Goal: Task Accomplishment & Management: Complete application form

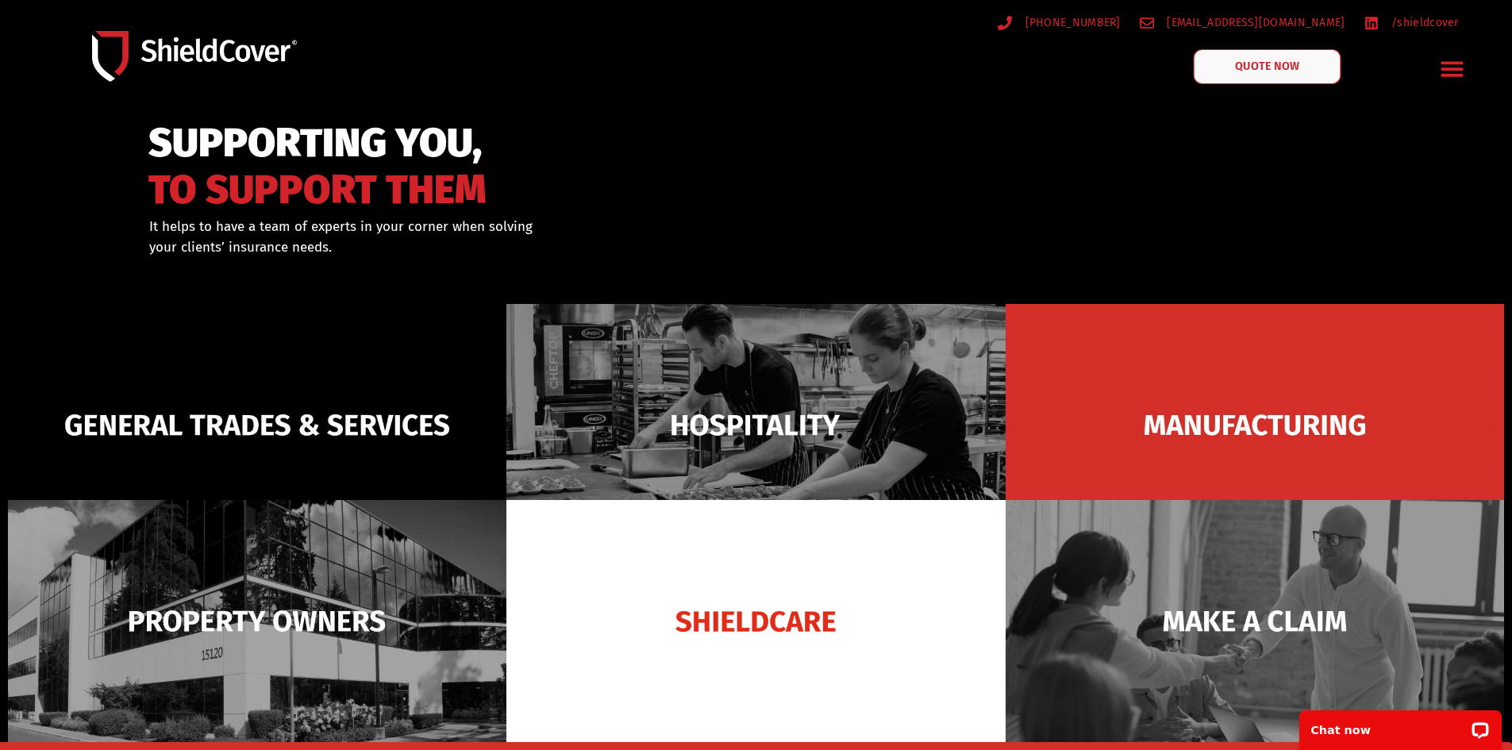
drag, startPoint x: 1262, startPoint y: 67, endPoint x: 1247, endPoint y: 98, distance: 33.7
click at [1262, 67] on span "QUOTE NOW" at bounding box center [1266, 66] width 63 height 11
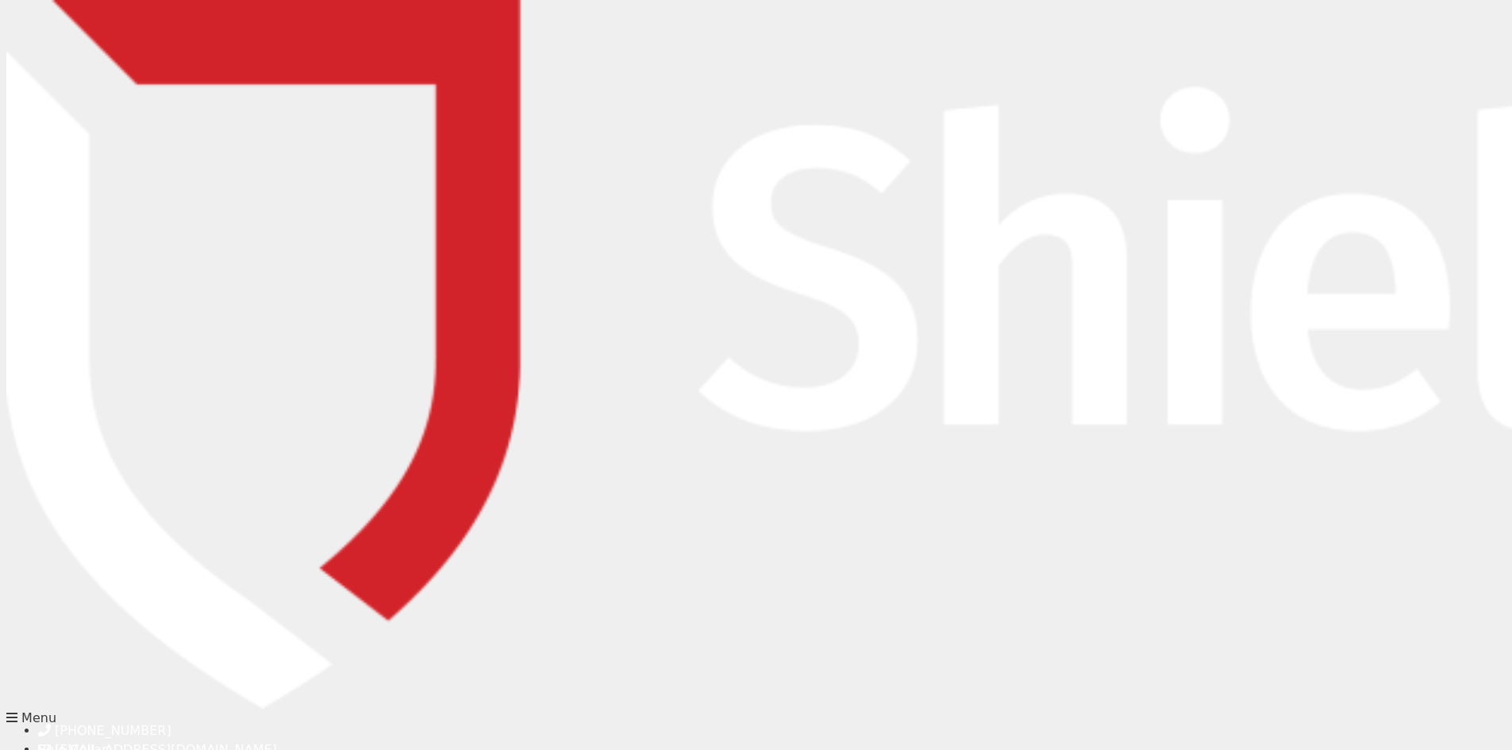
type input "Zac"
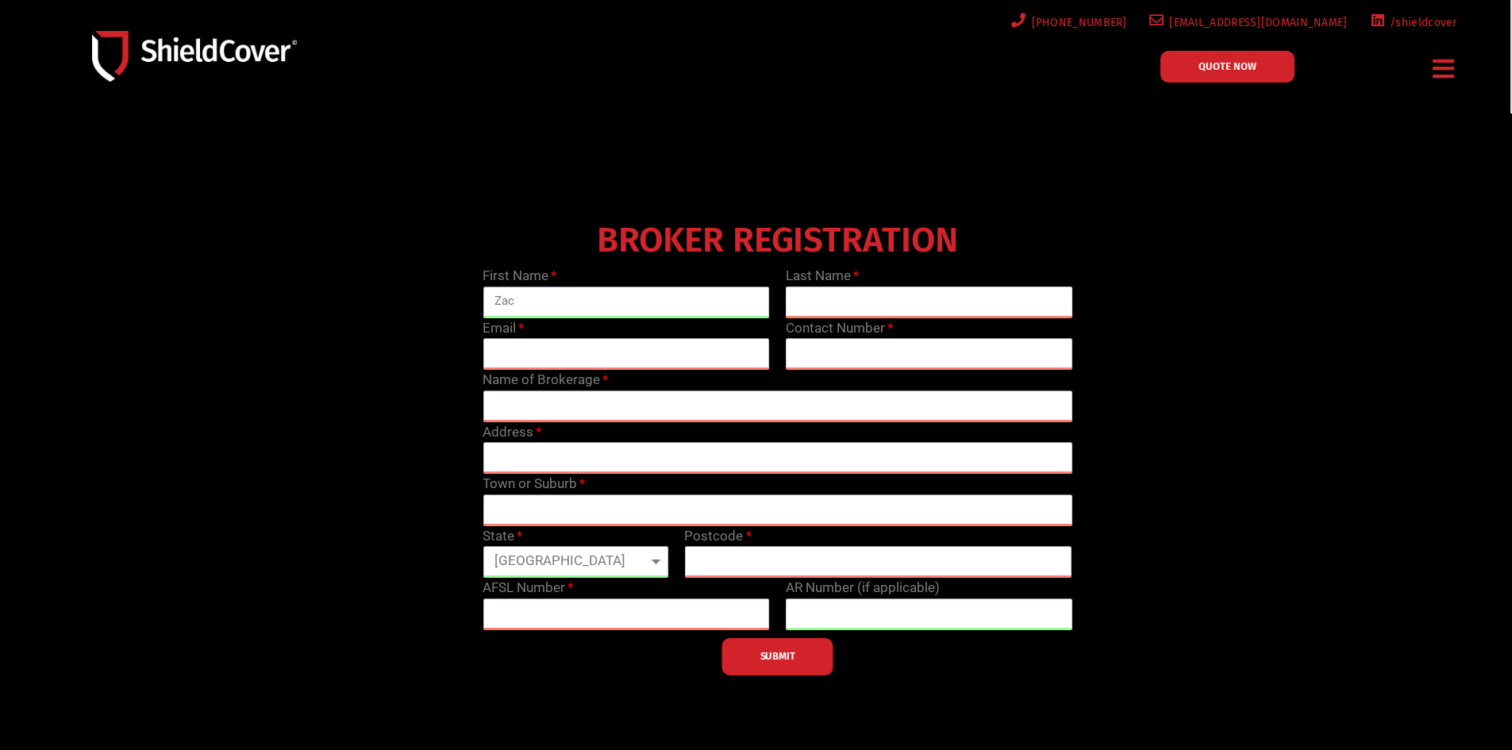
click at [828, 297] on input "text" at bounding box center [929, 302] width 287 height 32
type input "[PERSON_NAME]"
click at [659, 348] on input "email" at bounding box center [625, 354] width 287 height 32
type input "[EMAIL_ADDRESS][PERSON_NAME][DOMAIN_NAME]"
click at [870, 361] on input "text" at bounding box center [929, 354] width 287 height 32
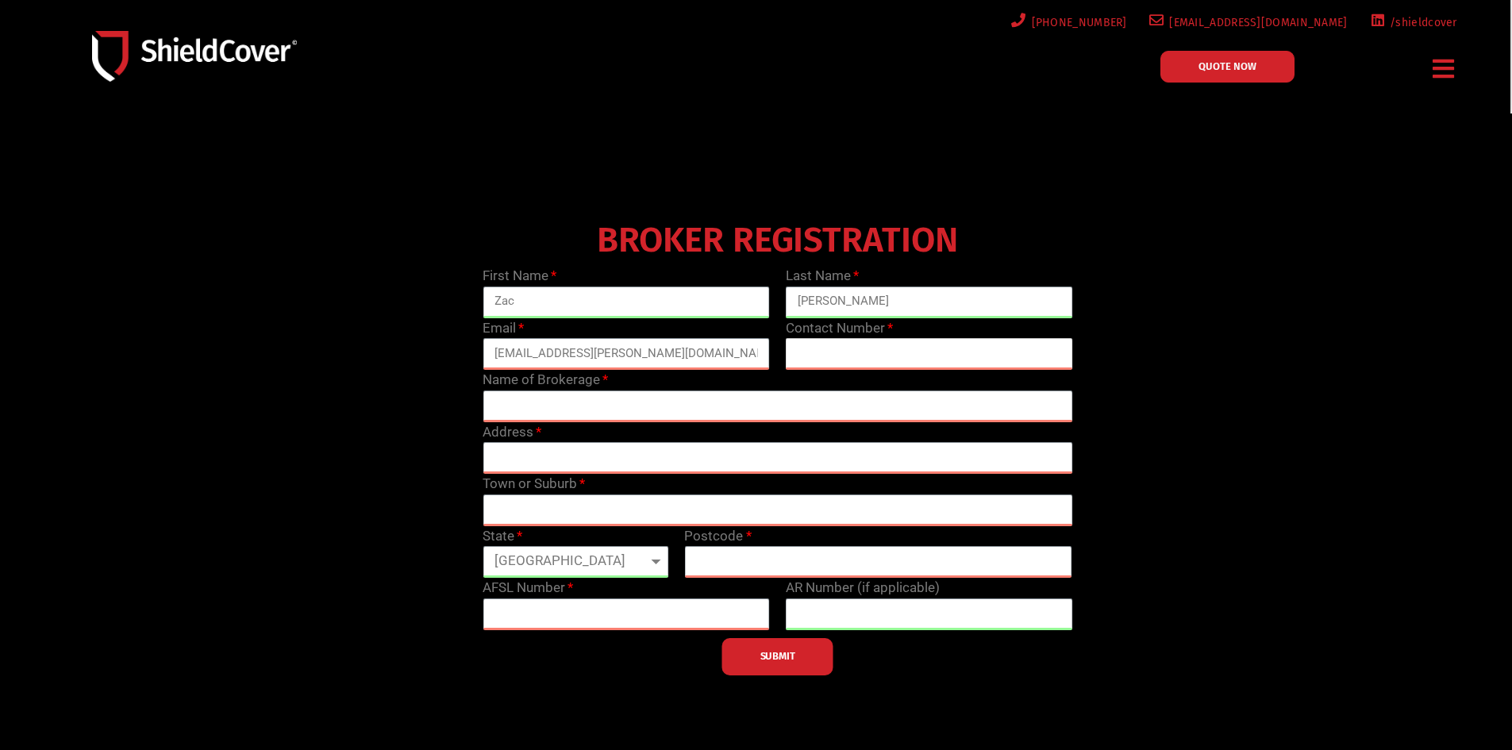
type input "[PHONE_NUMBER]"
click at [536, 425] on label "Address" at bounding box center [511, 432] width 59 height 21
click at [547, 409] on input "text" at bounding box center [777, 406] width 590 height 32
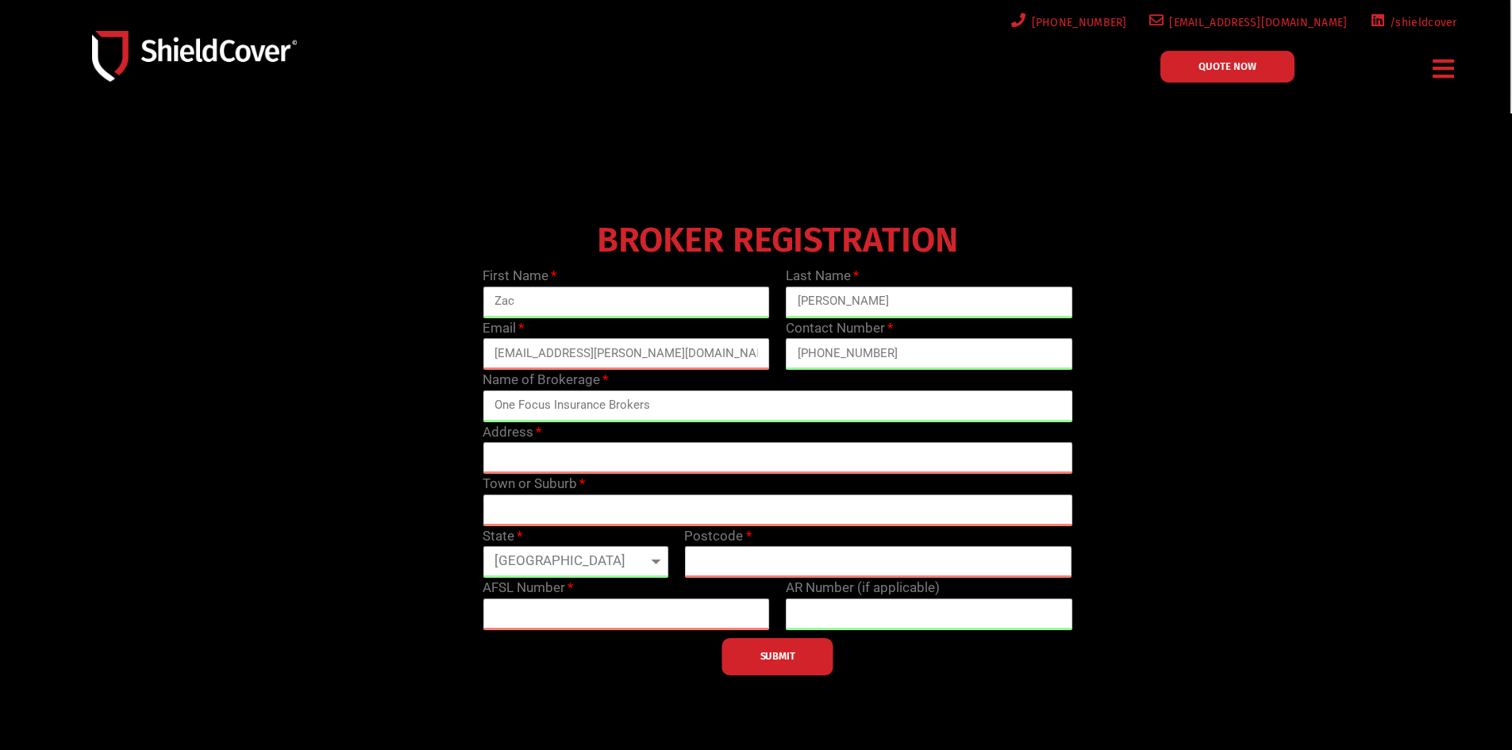
type input "One Focus Insurance Brokers"
click at [546, 456] on input "text" at bounding box center [777, 458] width 590 height 32
paste input "level [STREET_ADDRESS][PERSON_NAME]"
click at [502, 518] on input "text" at bounding box center [777, 510] width 590 height 32
drag, startPoint x: 767, startPoint y: 452, endPoint x: 621, endPoint y: 459, distance: 146.2
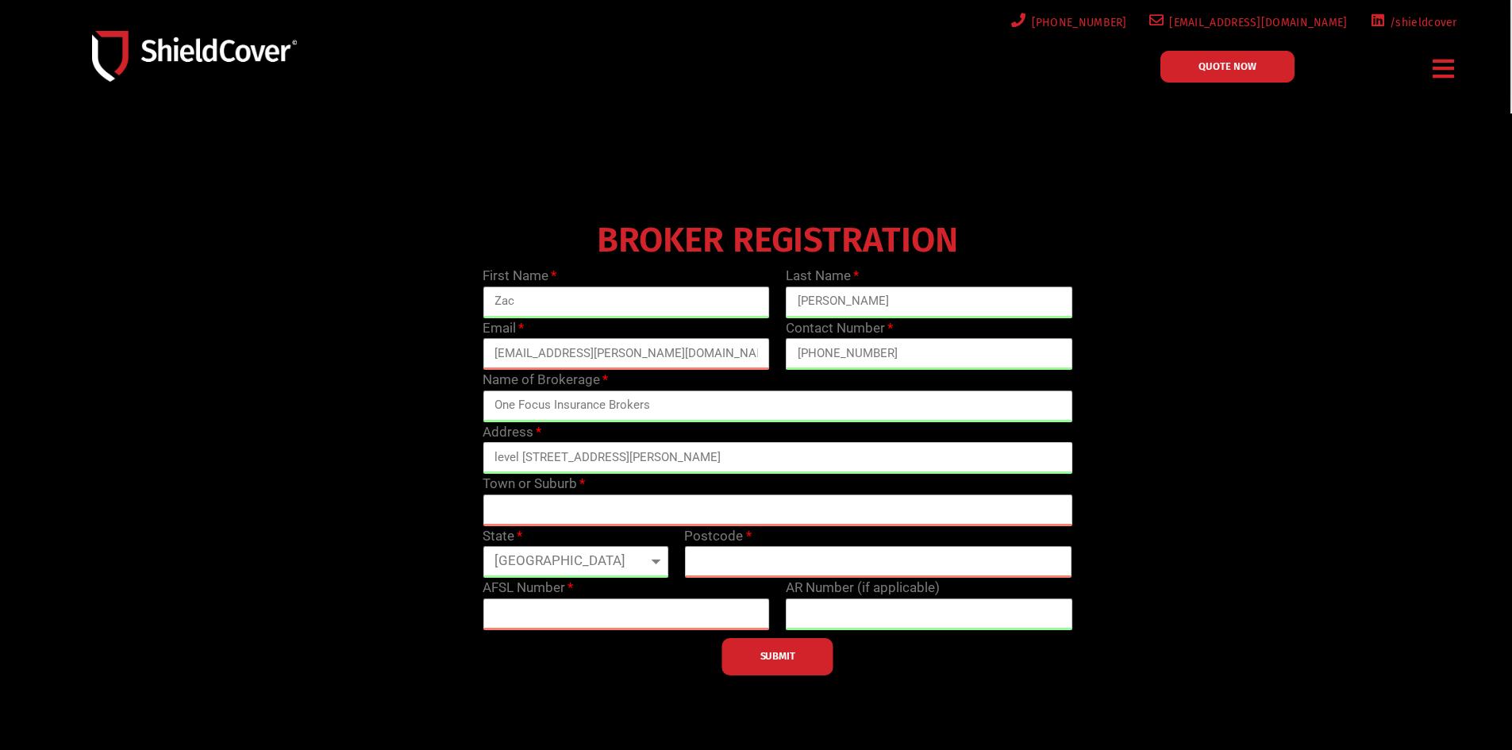
click at [621, 459] on input "level [STREET_ADDRESS][PERSON_NAME]" at bounding box center [777, 458] width 590 height 32
type input "level 24/530 Collins St,"
click at [601, 495] on input "text" at bounding box center [777, 510] width 590 height 32
type input "[GEOGRAPHIC_DATA]"
click at [763, 551] on input "text" at bounding box center [878, 562] width 388 height 32
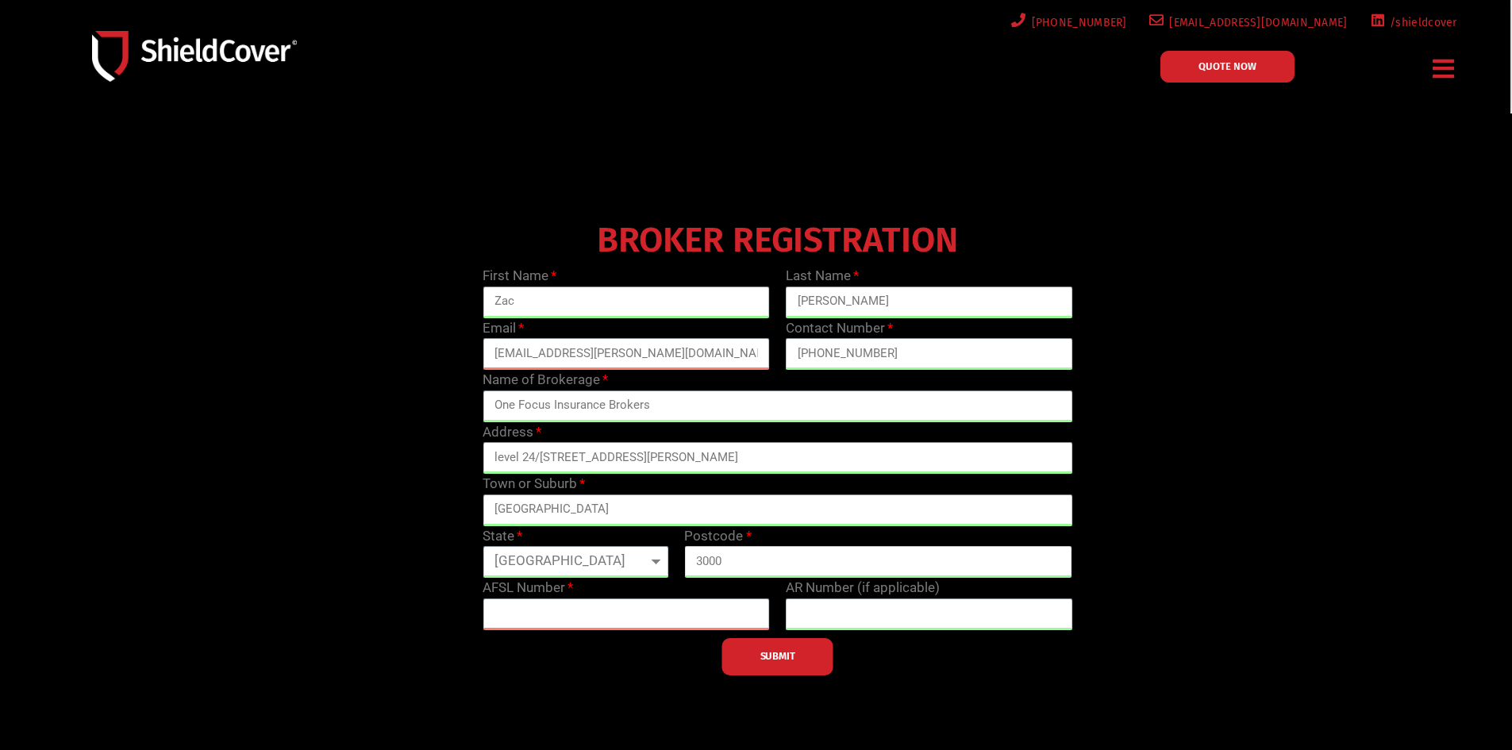
type input "3000"
drag, startPoint x: 542, startPoint y: 563, endPoint x: 516, endPoint y: 546, distance: 31.0
click at [538, 561] on select "[GEOGRAPHIC_DATA] [GEOGRAPHIC_DATA] [GEOGRAPHIC_DATA] [GEOGRAPHIC_DATA] [GEOGRA…" at bounding box center [575, 562] width 186 height 32
select select "VIC"
click at [482, 546] on select "[GEOGRAPHIC_DATA] [GEOGRAPHIC_DATA] [GEOGRAPHIC_DATA] [GEOGRAPHIC_DATA] [GEOGRA…" at bounding box center [575, 562] width 186 height 32
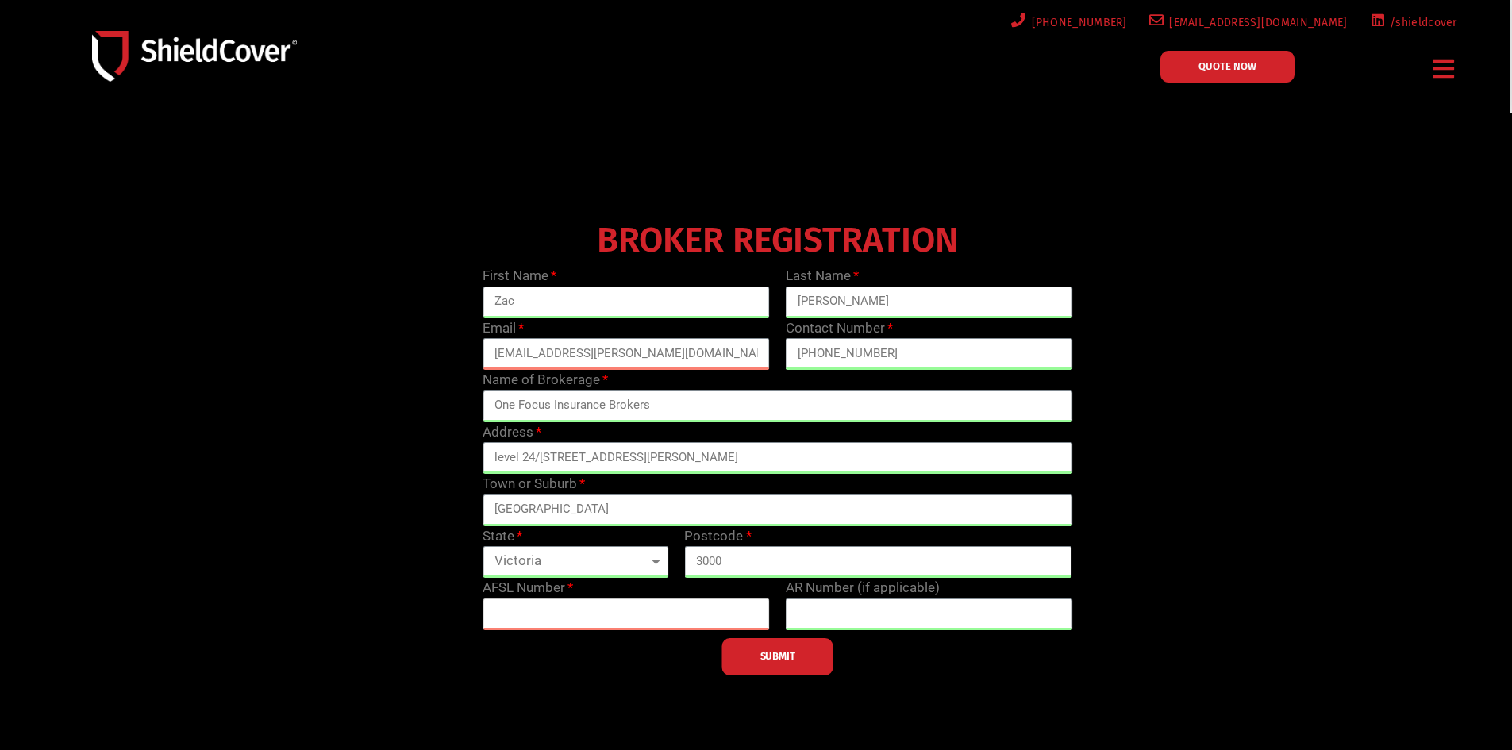
click at [578, 608] on input "text" at bounding box center [625, 614] width 287 height 32
click at [1438, 64] on icon "Menu Toggle" at bounding box center [1442, 68] width 21 height 25
click at [229, 50] on img at bounding box center [194, 56] width 205 height 50
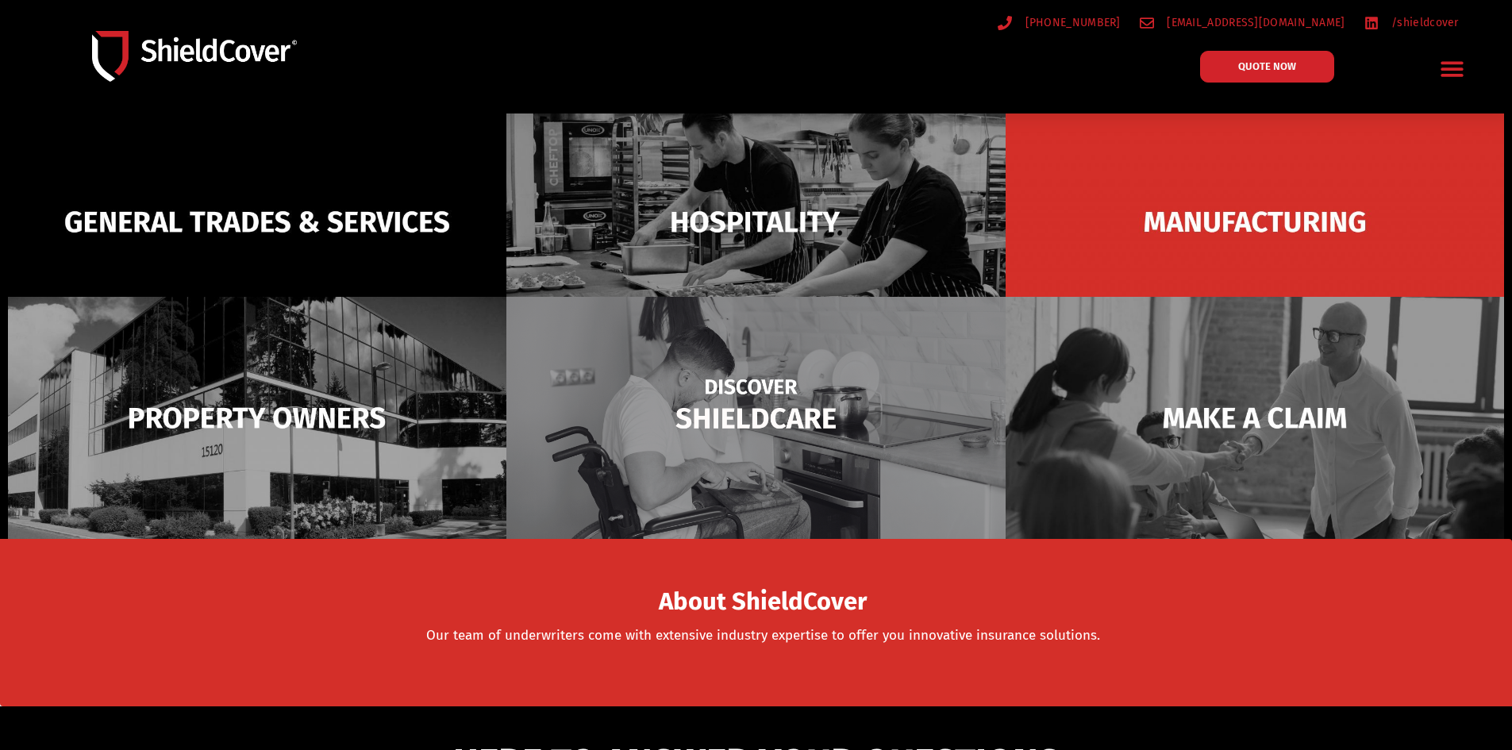
scroll to position [238, 0]
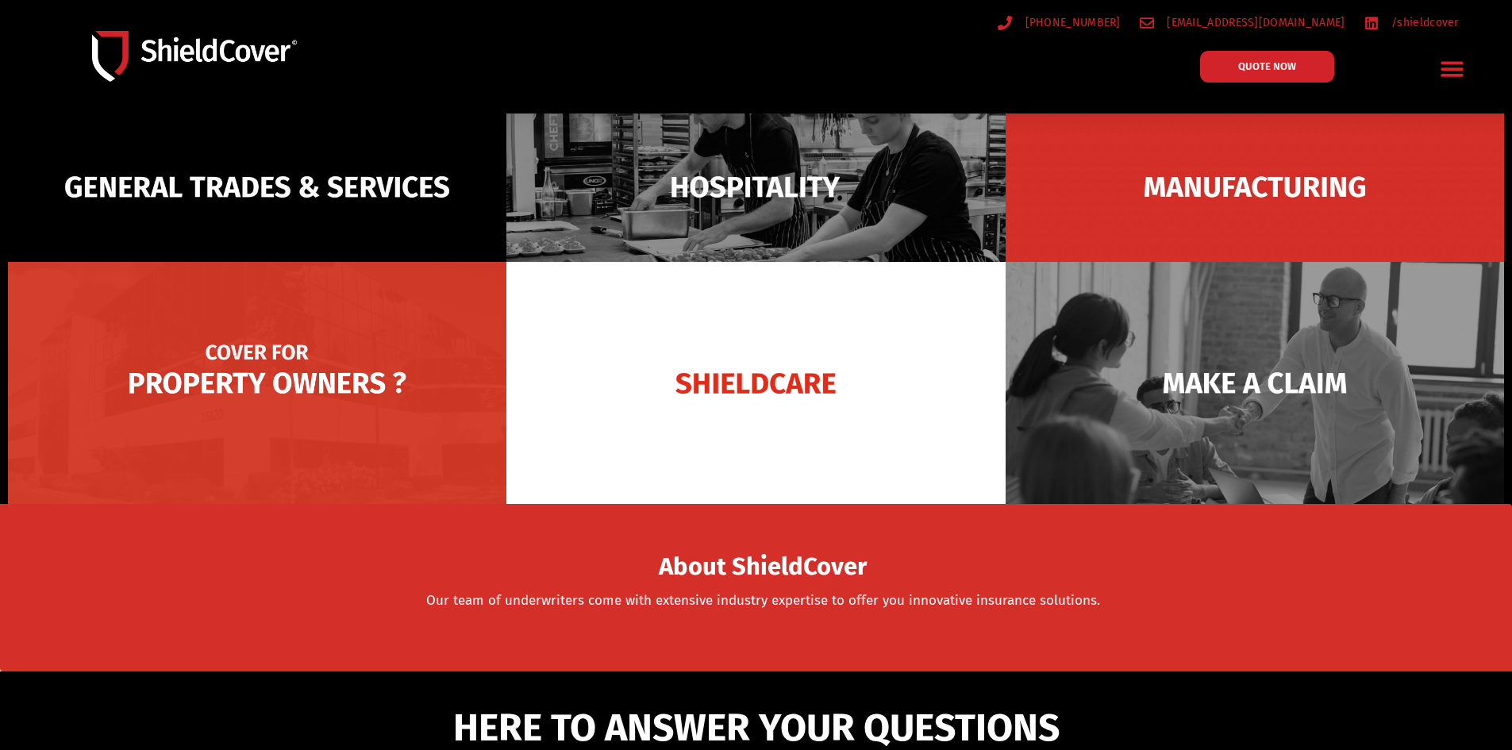
click at [179, 389] on img at bounding box center [257, 383] width 498 height 242
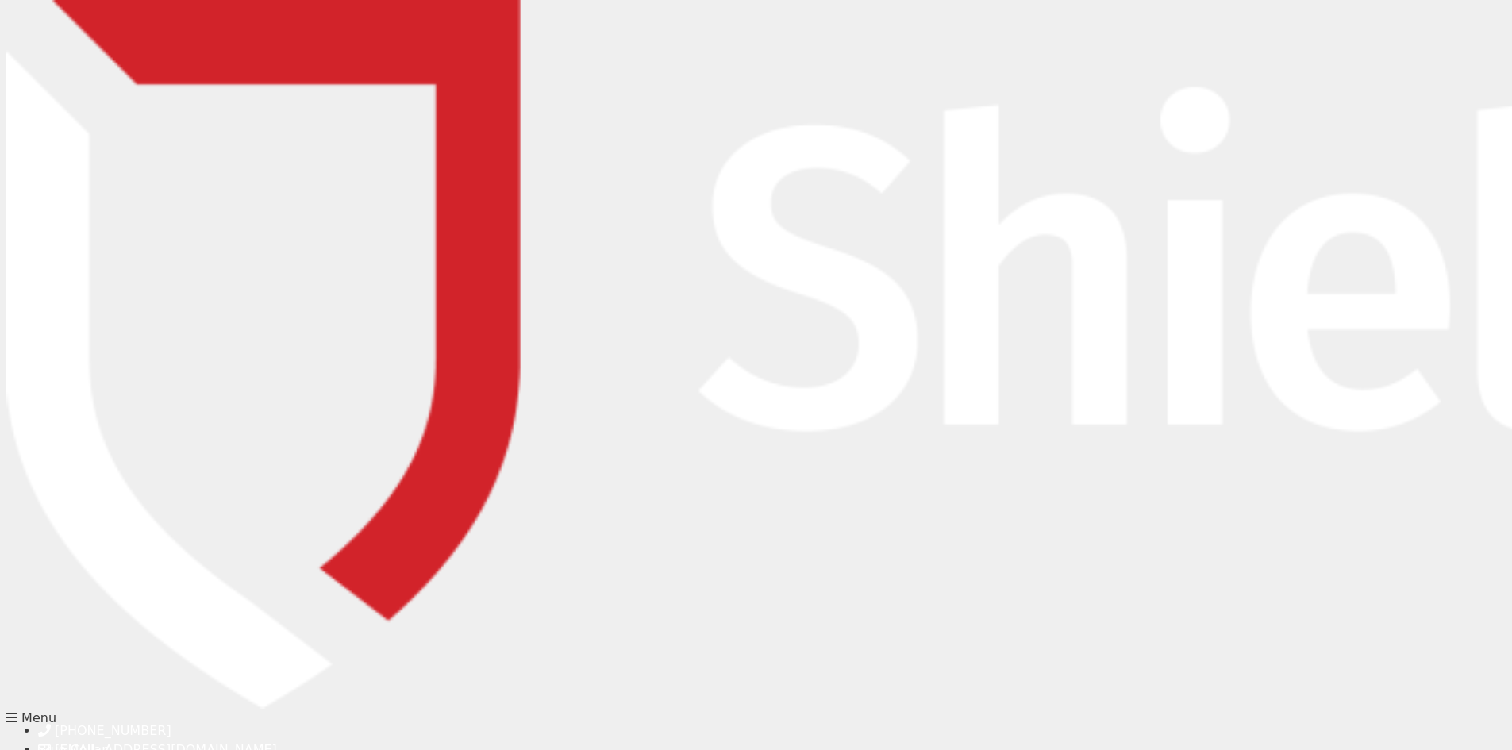
type input "z"
type input "Zac"
type input "[PERSON_NAME]"
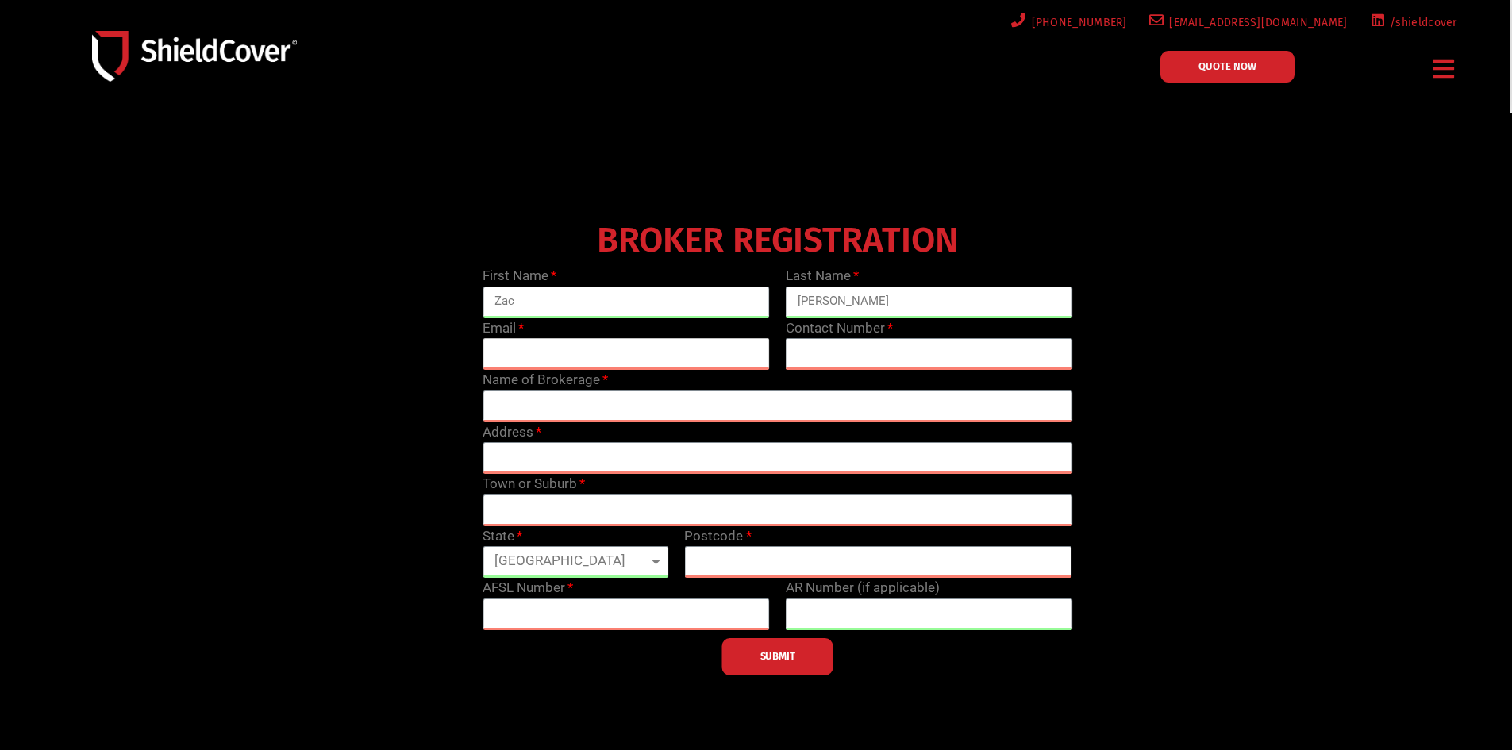
click at [636, 351] on input "email" at bounding box center [625, 354] width 287 height 32
type input "[EMAIL_ADDRESS][PERSON_NAME][DOMAIN_NAME]"
click at [872, 356] on input "text" at bounding box center [929, 354] width 287 height 32
type input "[PHONE_NUMBER]"
click at [731, 423] on div "Address" at bounding box center [777, 448] width 605 height 52
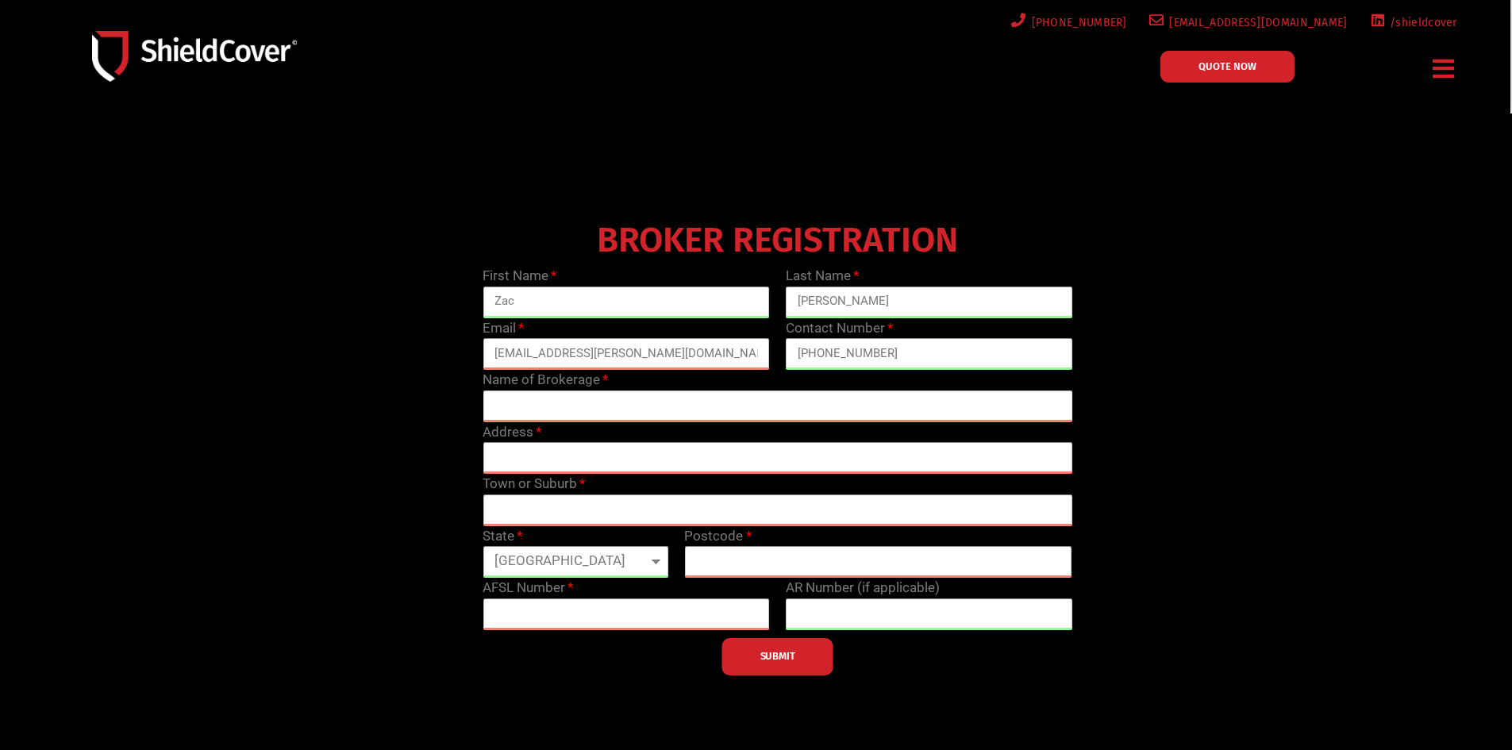
click at [729, 406] on input "text" at bounding box center [777, 406] width 590 height 32
click at [525, 395] on input "One focus Insurance Brokers" at bounding box center [777, 406] width 590 height 32
type input "One Focus Insurance Brokers"
click at [520, 448] on input "text" at bounding box center [777, 458] width 590 height 32
paste input "level [STREET_ADDRESS][PERSON_NAME]"
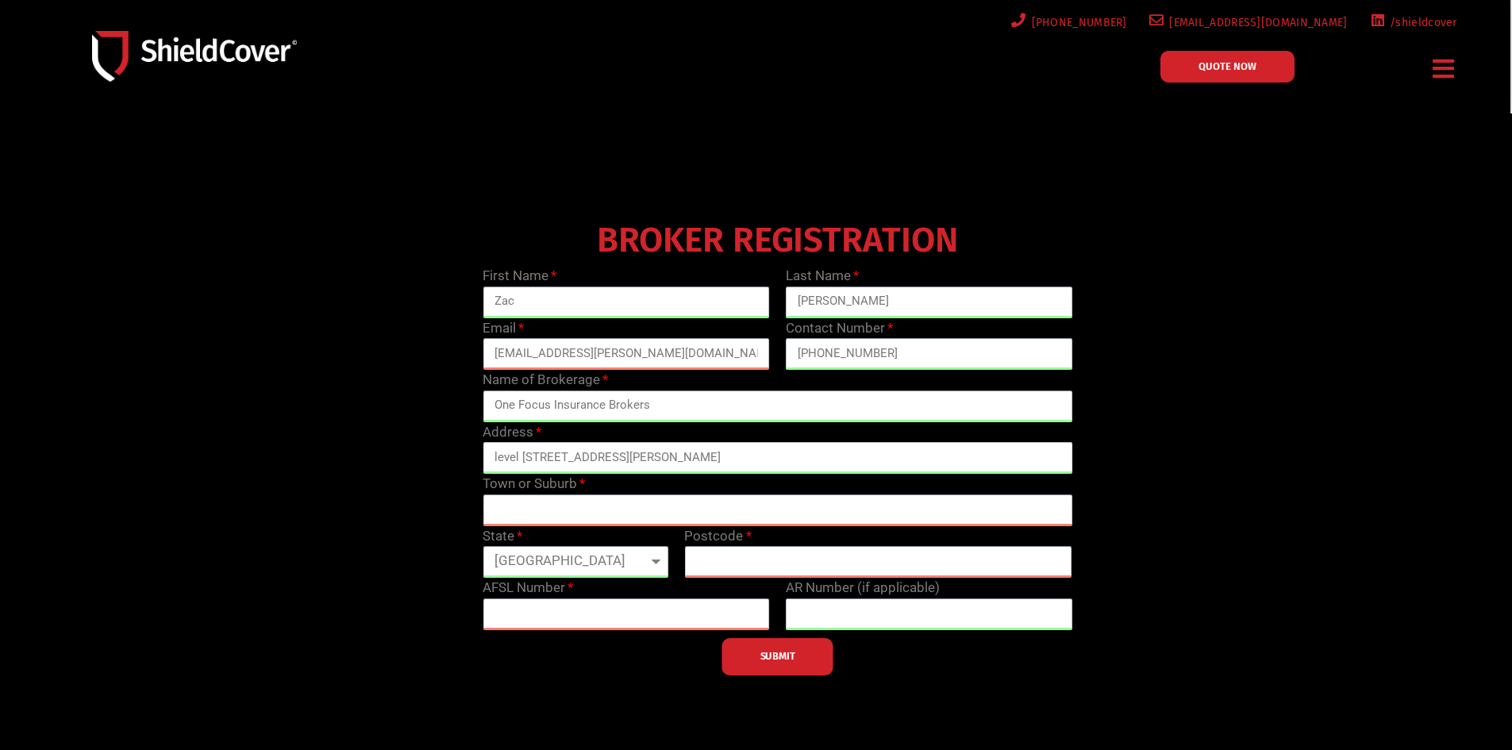
drag, startPoint x: 755, startPoint y: 462, endPoint x: 617, endPoint y: 479, distance: 140.0
click at [617, 479] on div "First Name [PERSON_NAME] Last Name [PERSON_NAME] Email [EMAIL_ADDRESS][PERSON_N…" at bounding box center [777, 470] width 605 height 409
click at [501, 456] on input "level 24/[STREET_ADDRESS][PERSON_NAME]" at bounding box center [777, 458] width 590 height 32
type input "Level 24/[STREET_ADDRESS][PERSON_NAME]"
click at [509, 510] on input "text" at bounding box center [777, 510] width 590 height 32
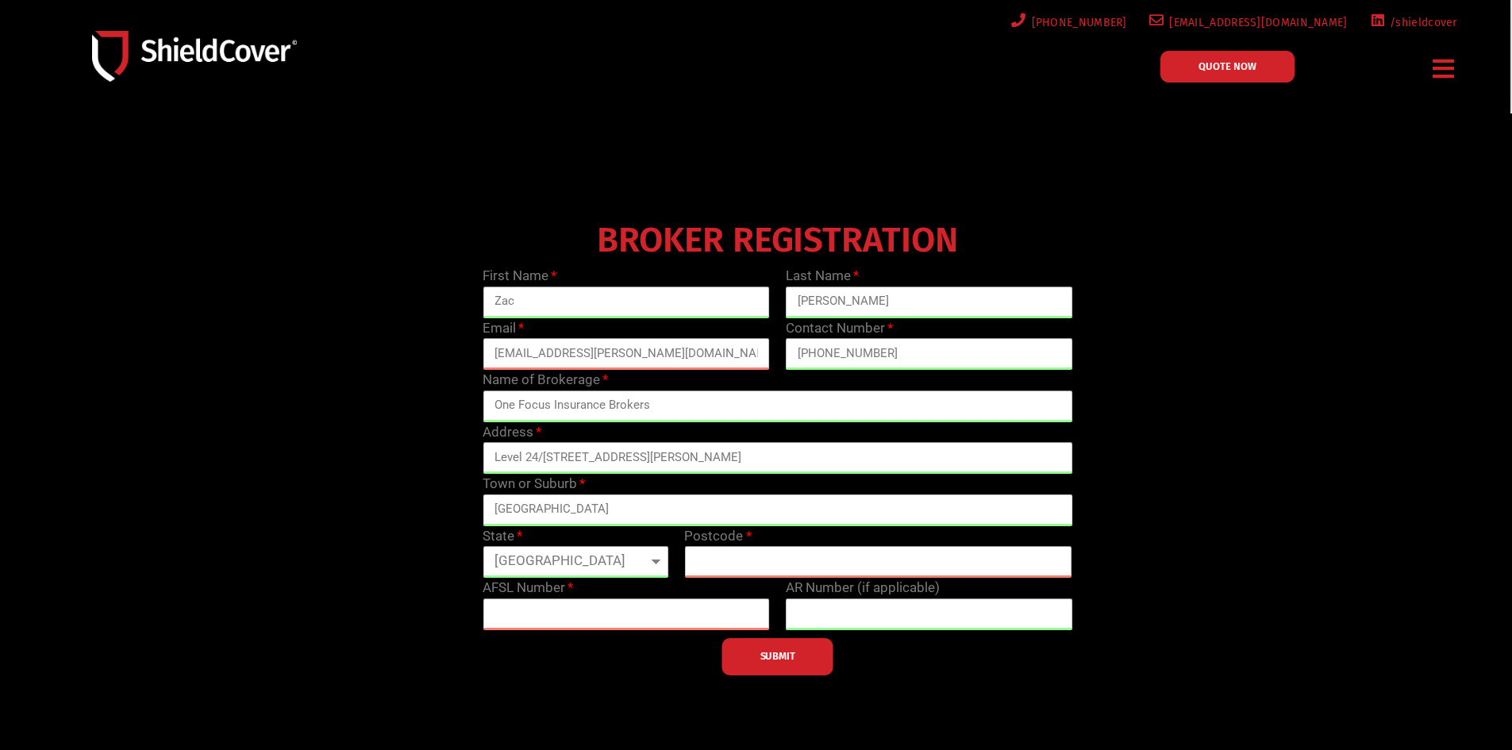
type input "[GEOGRAPHIC_DATA]"
drag, startPoint x: 572, startPoint y: 559, endPoint x: 580, endPoint y: 551, distance: 10.7
click at [572, 559] on select "[GEOGRAPHIC_DATA] [GEOGRAPHIC_DATA] [GEOGRAPHIC_DATA] [GEOGRAPHIC_DATA] [GEOGRA…" at bounding box center [575, 562] width 186 height 32
select select "VIC"
click at [482, 546] on select "[GEOGRAPHIC_DATA] [GEOGRAPHIC_DATA] [GEOGRAPHIC_DATA] [GEOGRAPHIC_DATA] [GEOGRA…" at bounding box center [575, 562] width 186 height 32
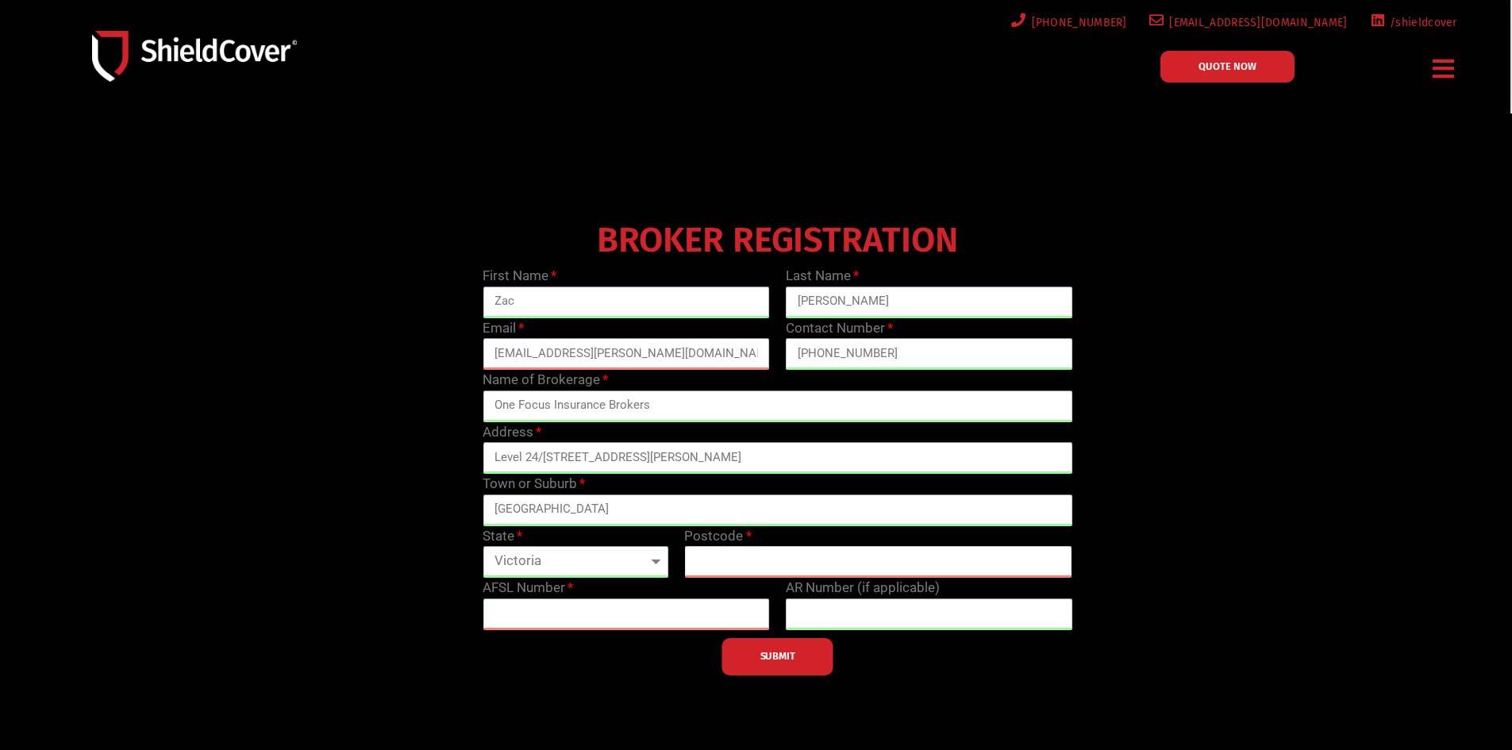
click at [726, 557] on input "text" at bounding box center [878, 562] width 388 height 32
type input "3000"
click at [593, 621] on input "text" at bounding box center [625, 614] width 287 height 32
click at [584, 601] on input "text" at bounding box center [625, 614] width 287 height 32
paste input "240583"
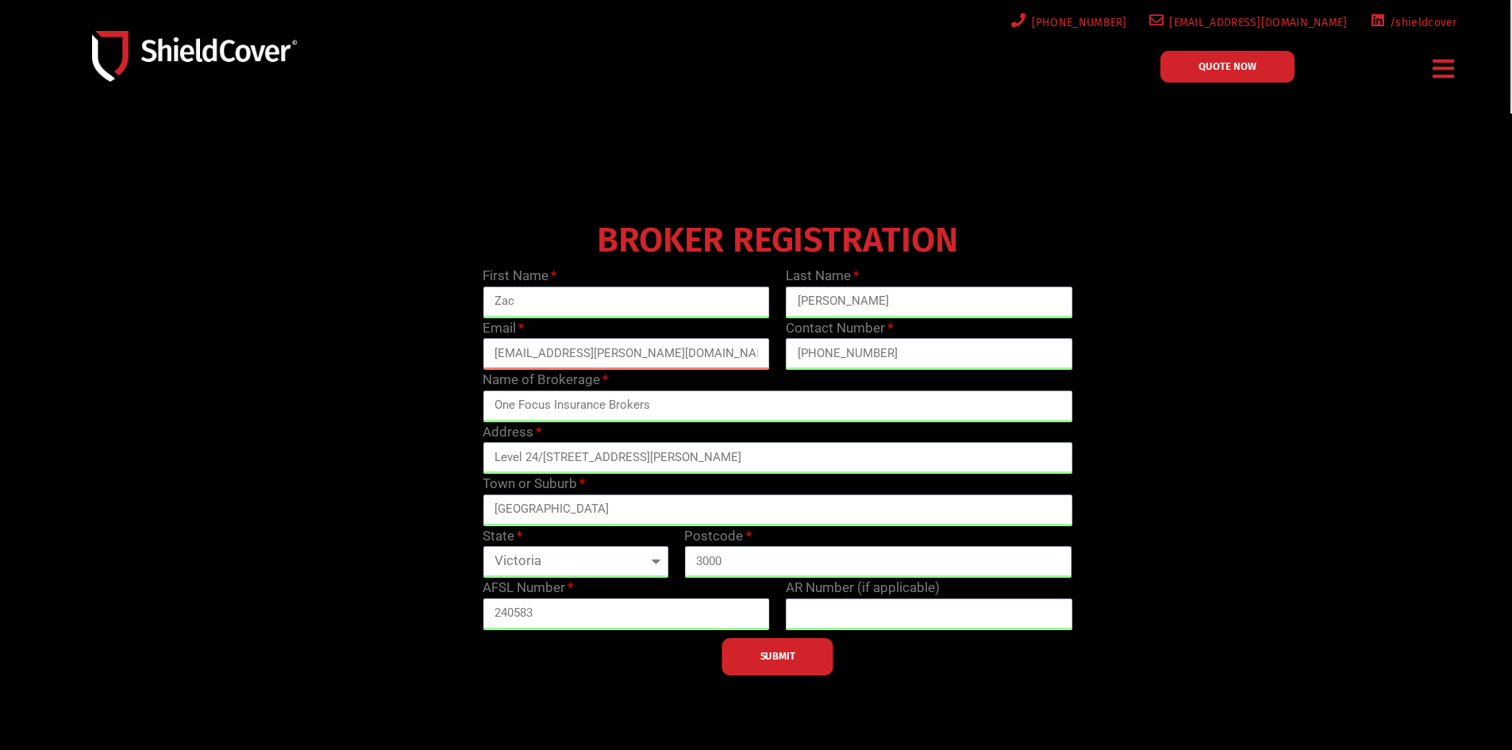
type input "240583"
click at [1255, 472] on div "BROKER REGISTRATION First Name [PERSON_NAME] Last Name [PERSON_NAME] [EMAIL_ADD…" at bounding box center [777, 445] width 1211 height 460
click at [783, 658] on span "SUBMIT" at bounding box center [777, 656] width 35 height 3
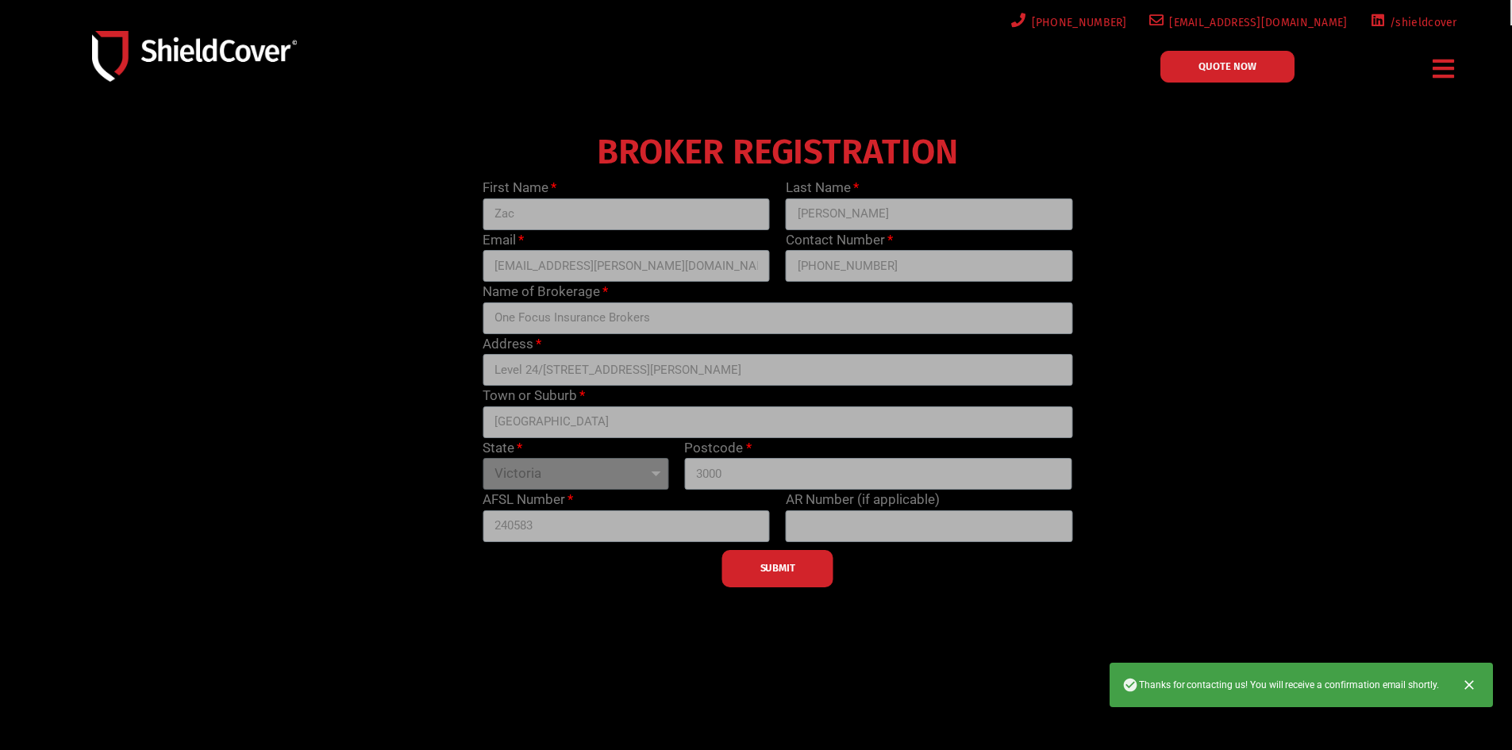
scroll to position [87, 0]
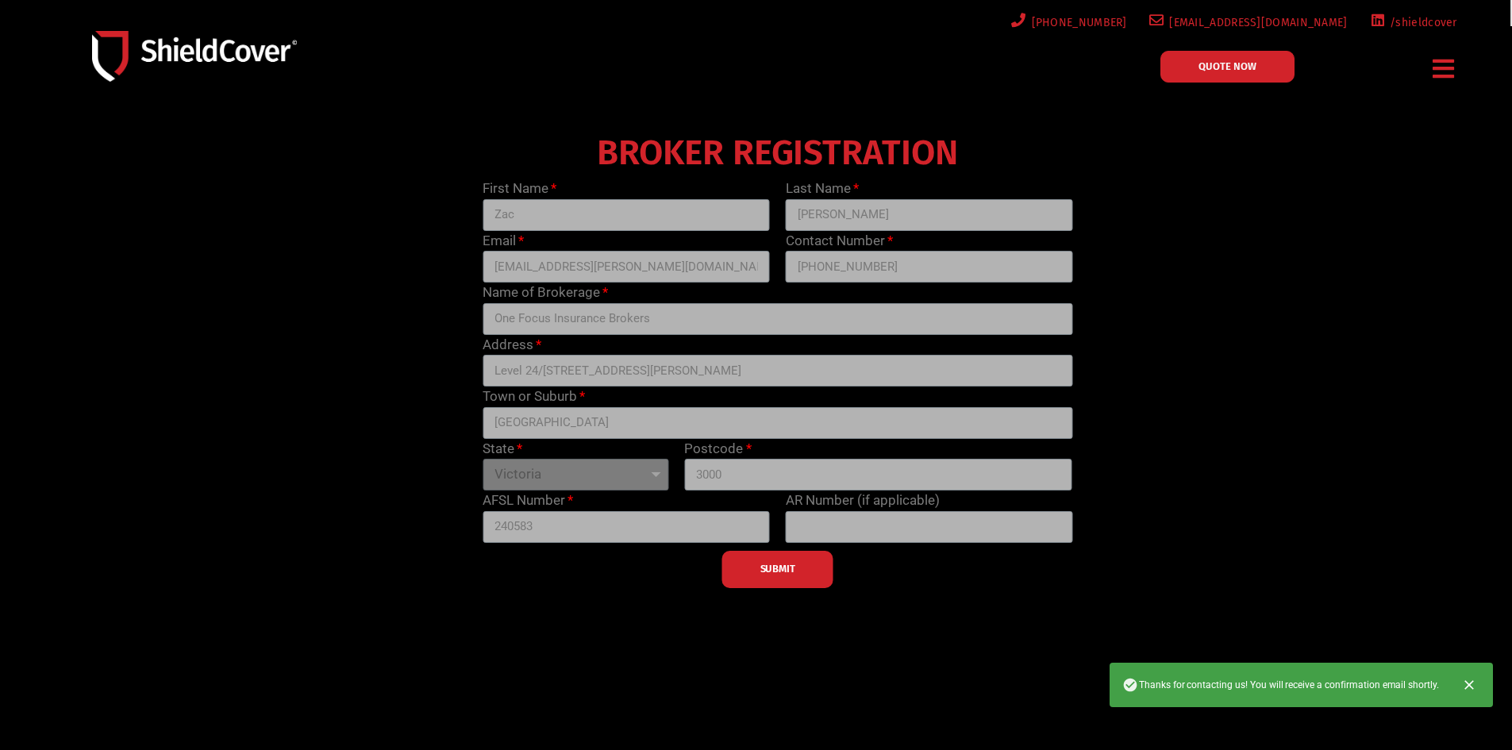
click at [1208, 680] on span "Thanks for contacting us! You will receive a confirmation email shortly." at bounding box center [1280, 685] width 317 height 16
